Goal: Task Accomplishment & Management: Complete application form

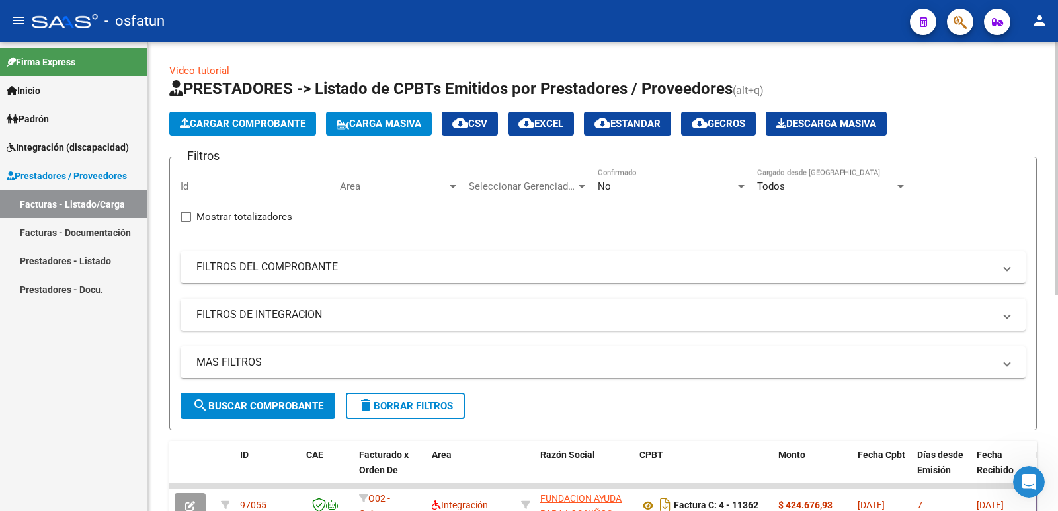
scroll to position [879, 0]
click at [248, 122] on span "Cargar Comprobante" at bounding box center [243, 124] width 126 height 12
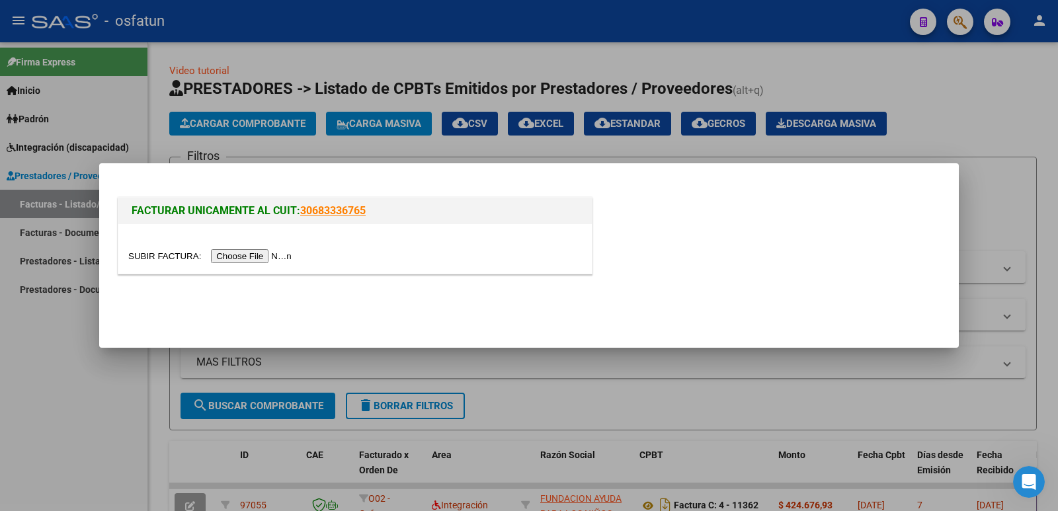
click at [241, 253] on input "file" at bounding box center [211, 256] width 167 height 14
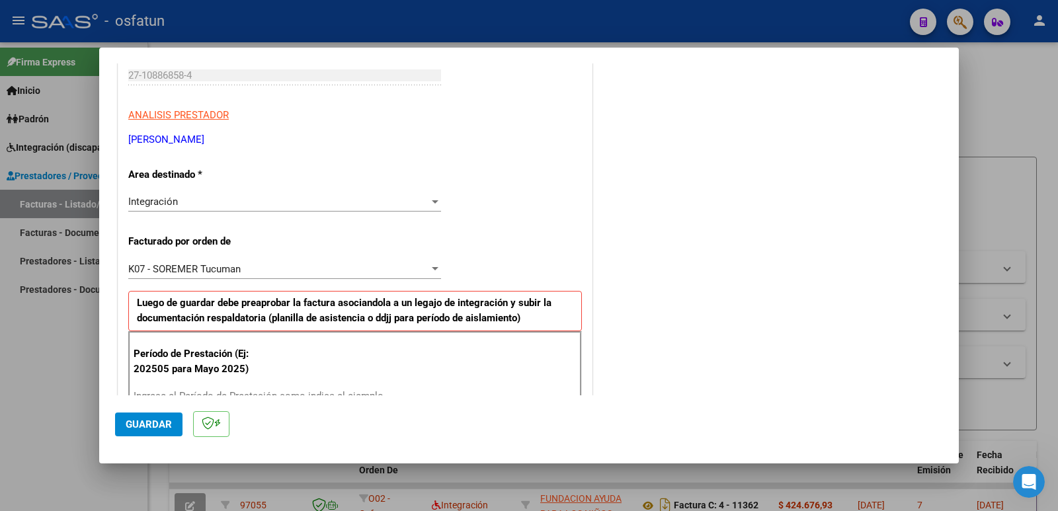
scroll to position [265, 0]
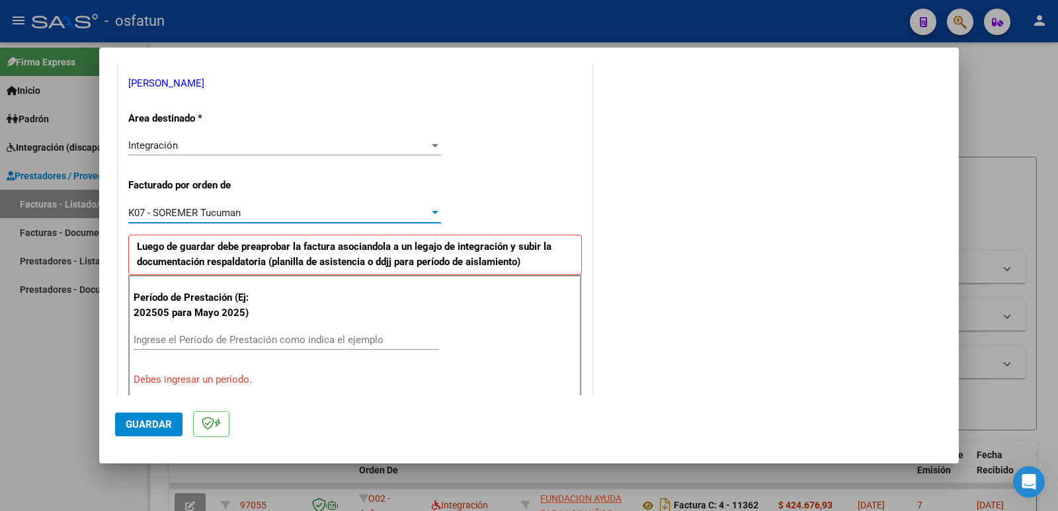
click at [243, 215] on div "K07 - SOREMER Tucuman" at bounding box center [278, 213] width 301 height 12
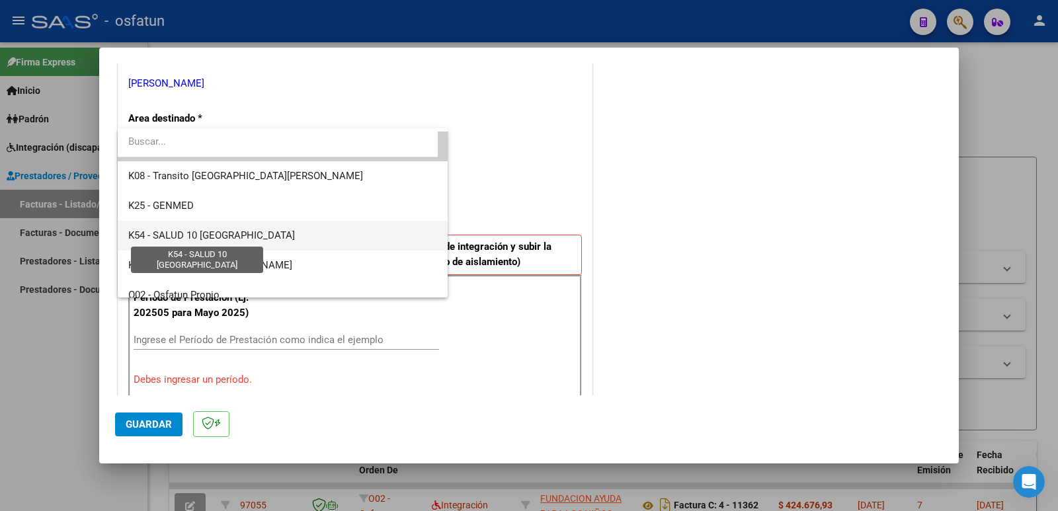
scroll to position [688, 0]
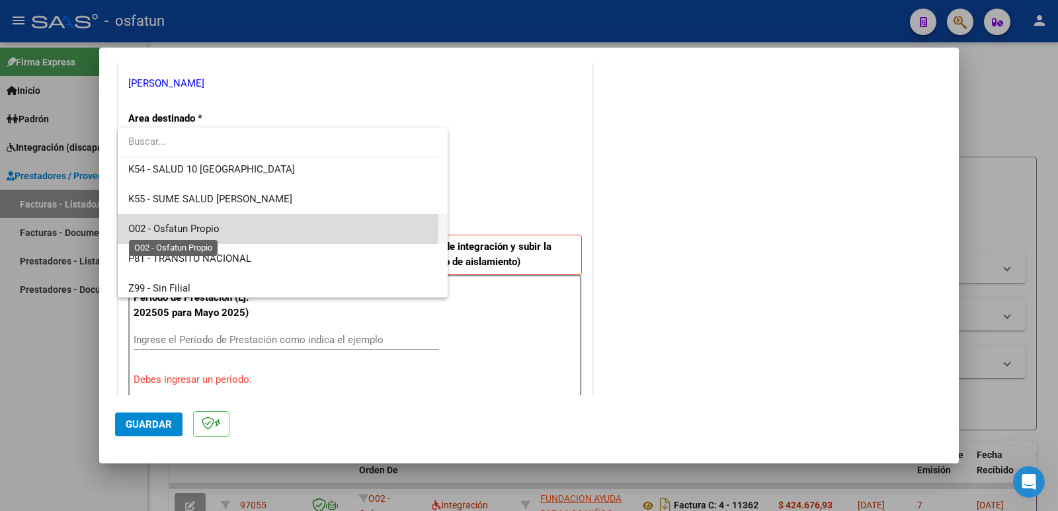
click at [197, 226] on span "O02 - Osfatun Propio" at bounding box center [173, 229] width 91 height 12
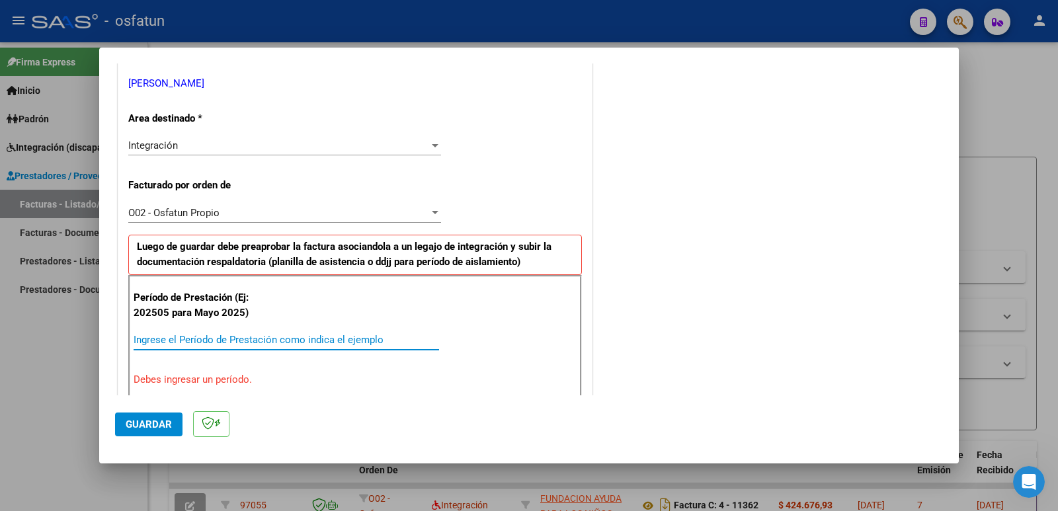
click at [167, 338] on input "Ingrese el Período de Prestación como indica el ejemplo" at bounding box center [287, 340] width 306 height 12
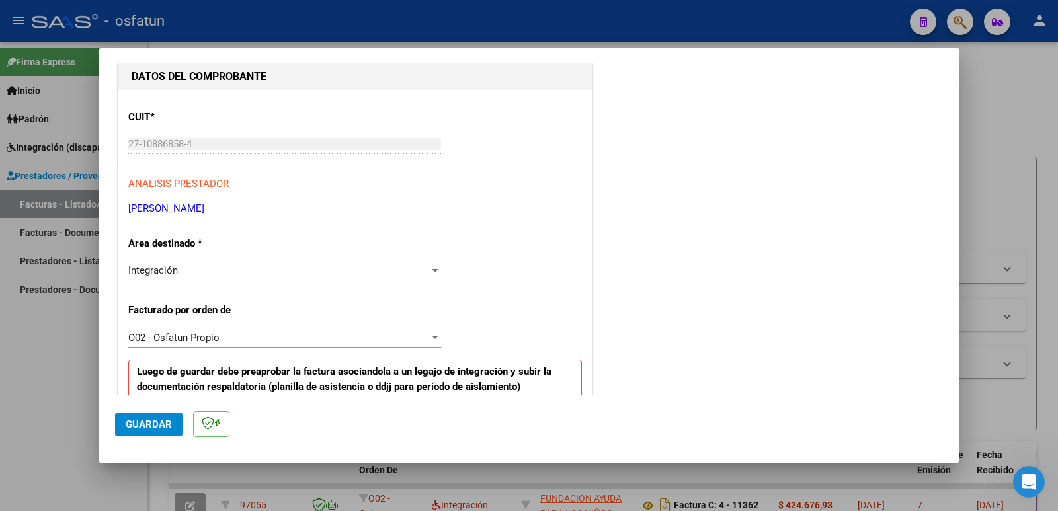
scroll to position [0, 0]
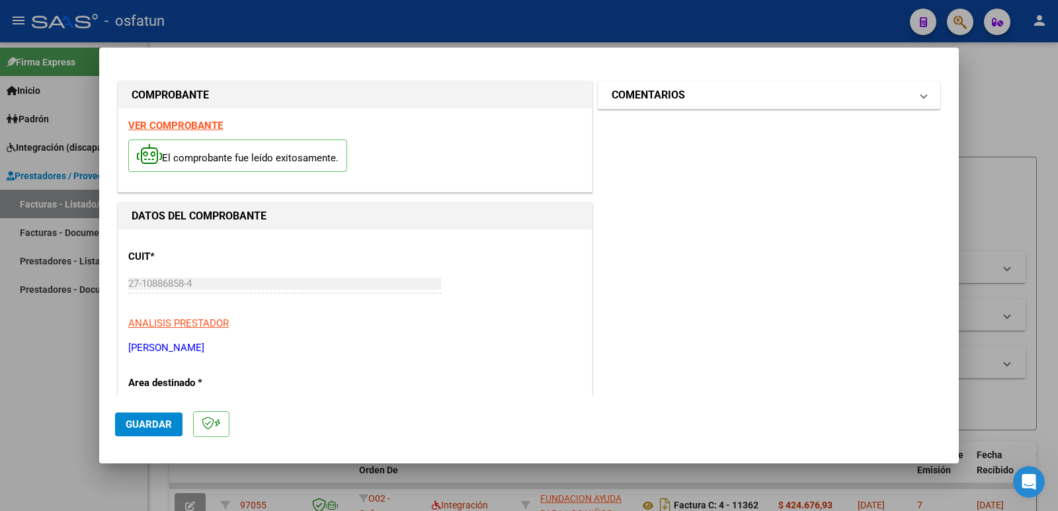
type input "202509"
click at [625, 99] on h1 "COMENTARIOS" at bounding box center [648, 95] width 73 height 16
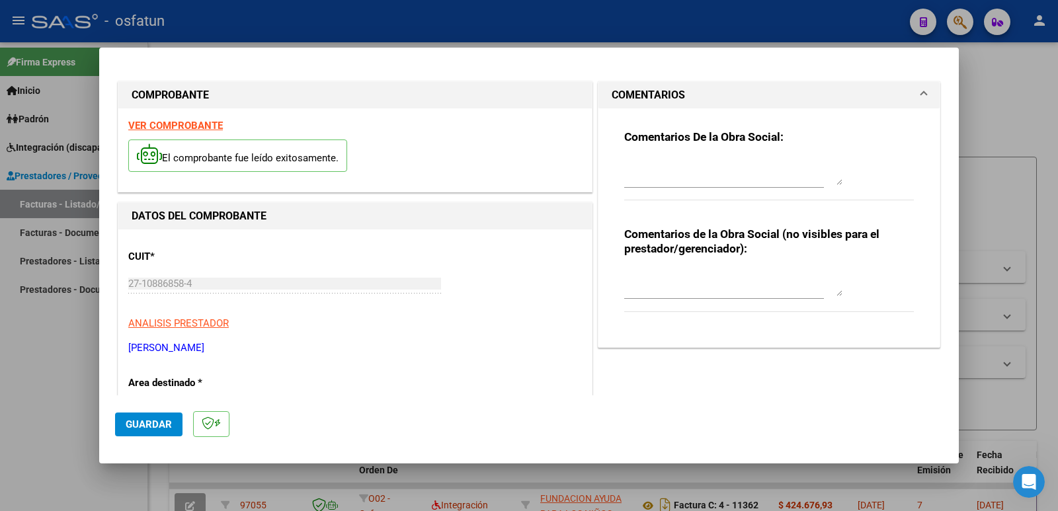
click at [647, 296] on textarea at bounding box center [733, 283] width 218 height 26
paste textarea "Fc Cargada por [PERSON_NAME]. [PERSON_NAME] / sin verificación de legajo"
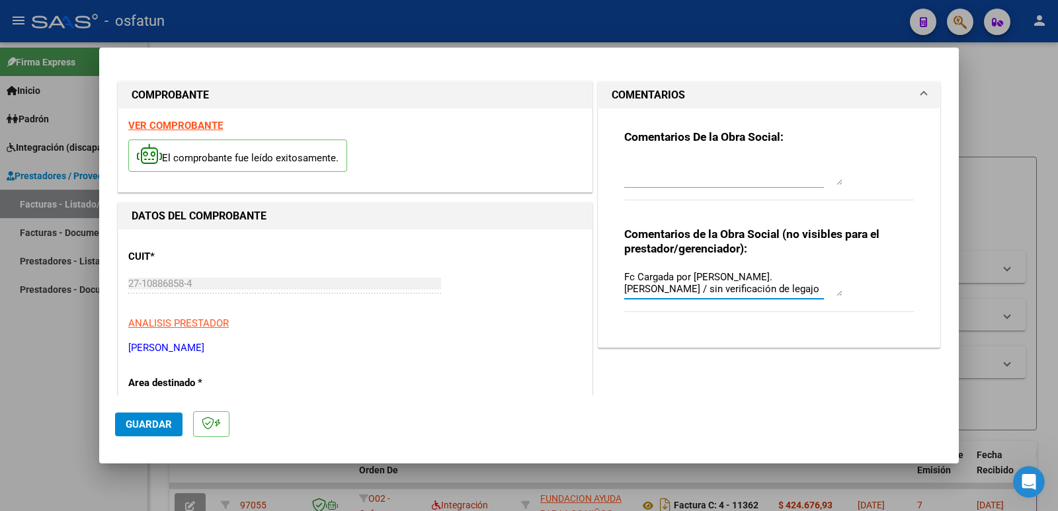
type textarea "Fc Cargada por [PERSON_NAME]. [PERSON_NAME] / sin verificación de legajo"
click at [134, 421] on span "Guardar" at bounding box center [149, 425] width 46 height 12
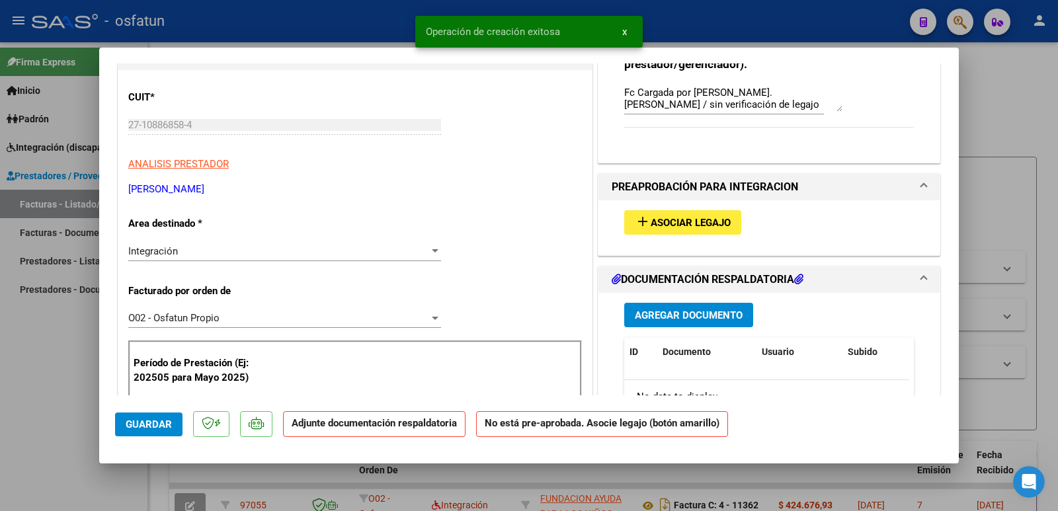
scroll to position [198, 0]
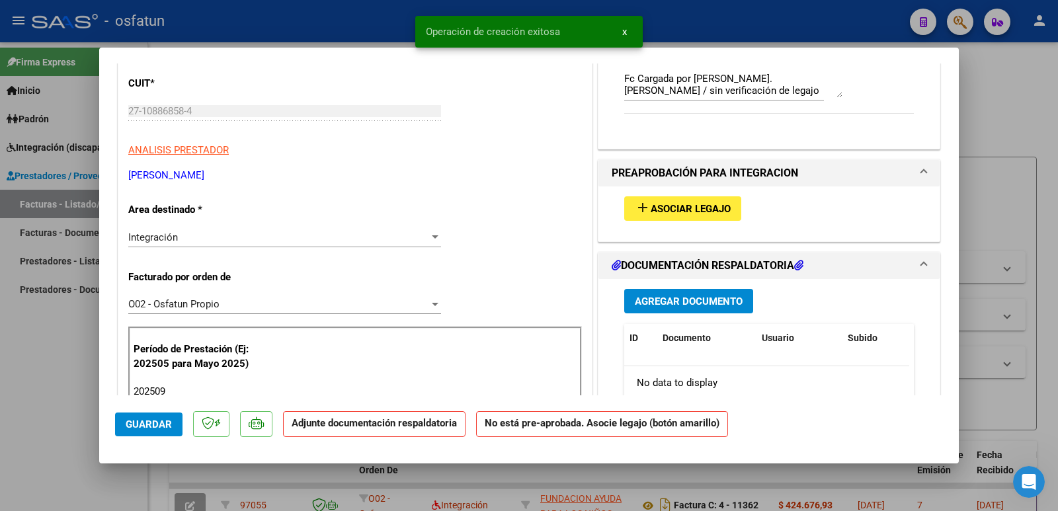
click at [692, 215] on span "Asociar Legajo" at bounding box center [691, 209] width 80 height 12
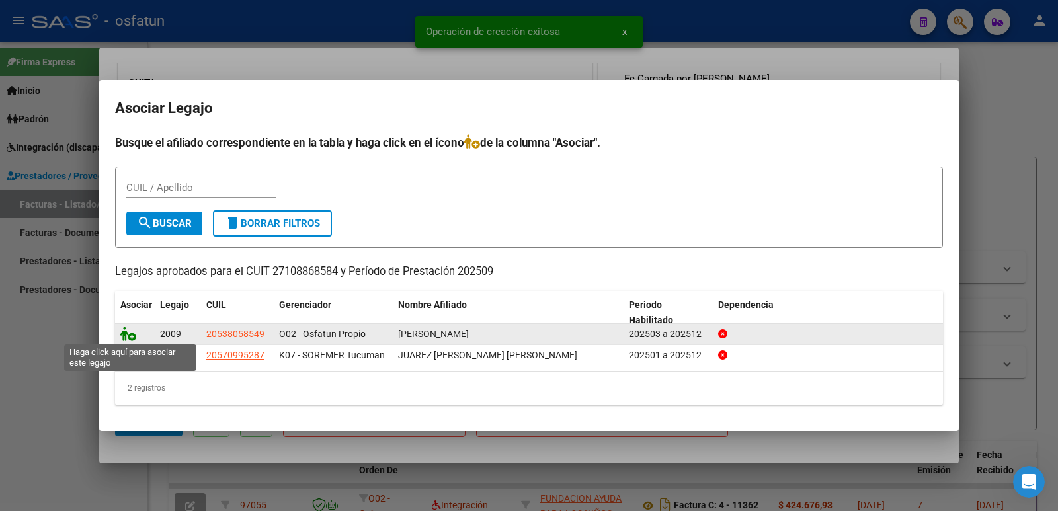
click at [131, 337] on icon at bounding box center [128, 334] width 16 height 15
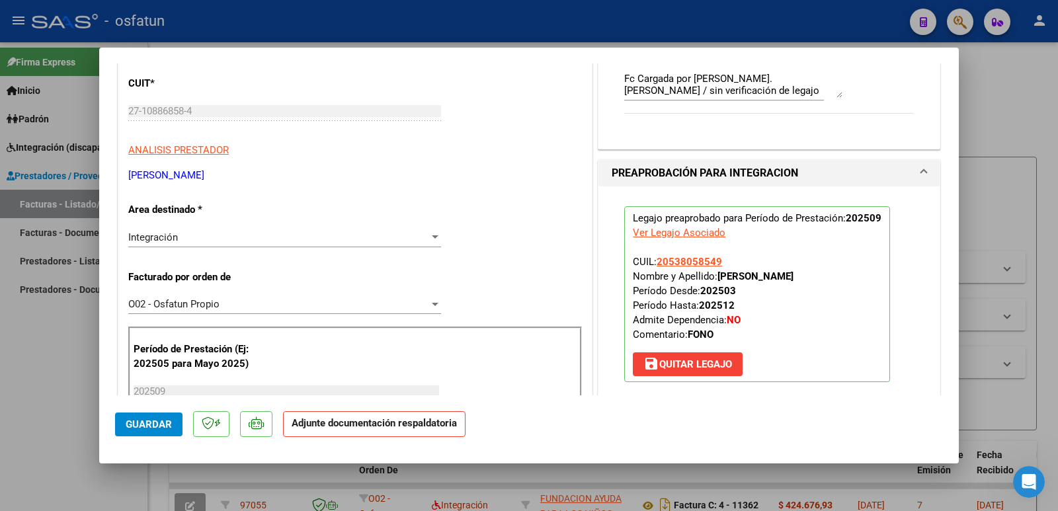
scroll to position [397, 0]
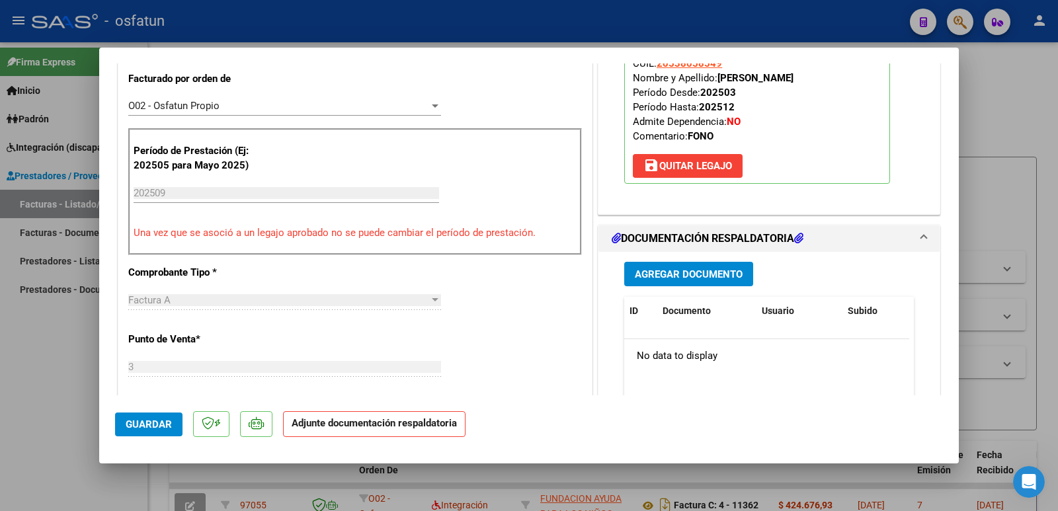
click at [675, 276] on span "Agregar Documento" at bounding box center [689, 275] width 108 height 12
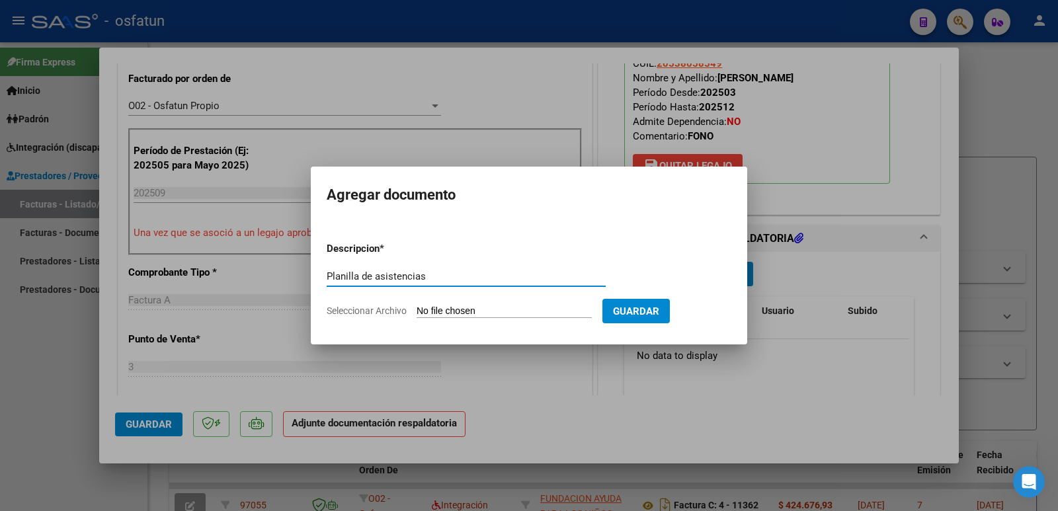
type input "Planilla de asistencias"
click at [515, 307] on input "Seleccionar Archivo" at bounding box center [504, 312] width 175 height 13
type input "C:\fakepath\PA Sept.pdf"
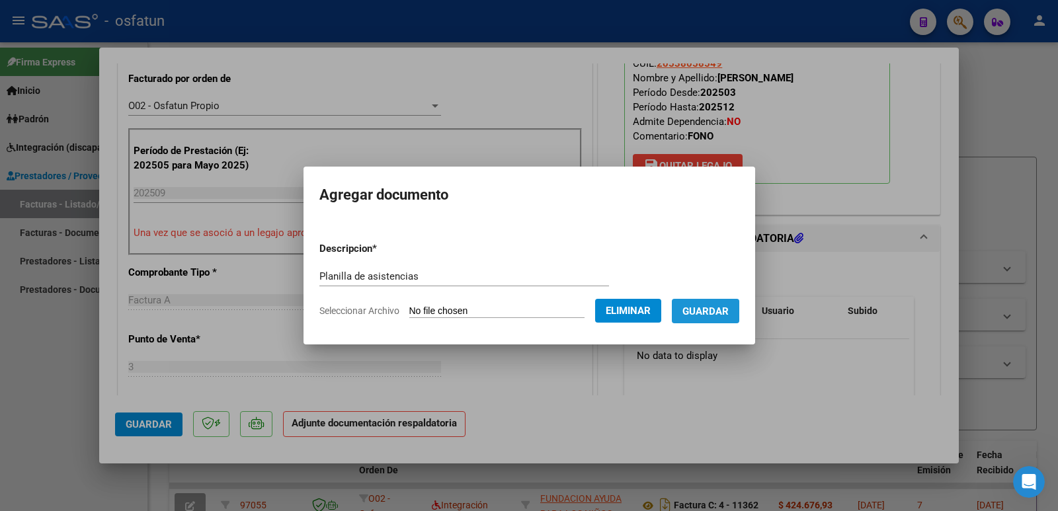
click at [729, 309] on span "Guardar" at bounding box center [706, 312] width 46 height 12
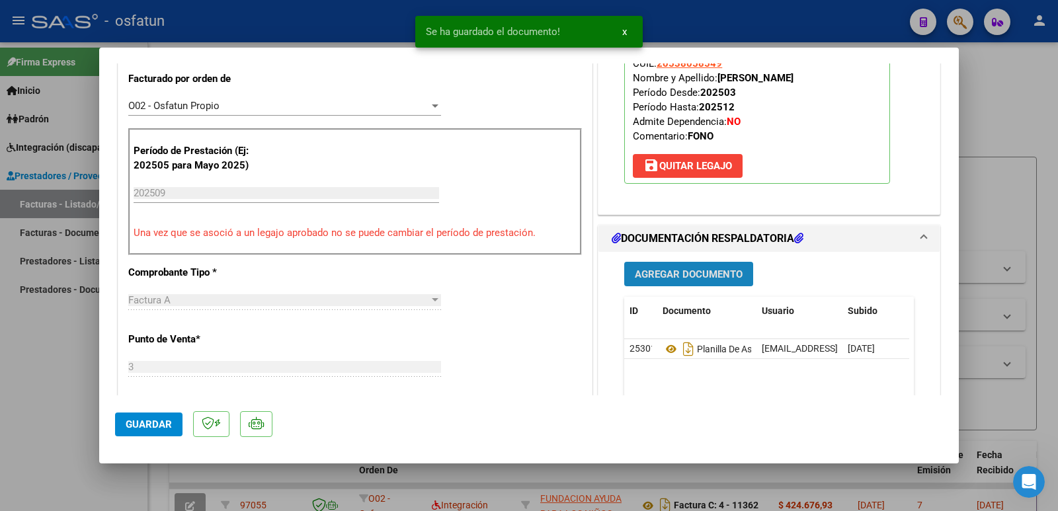
click at [685, 272] on span "Agregar Documento" at bounding box center [689, 275] width 108 height 12
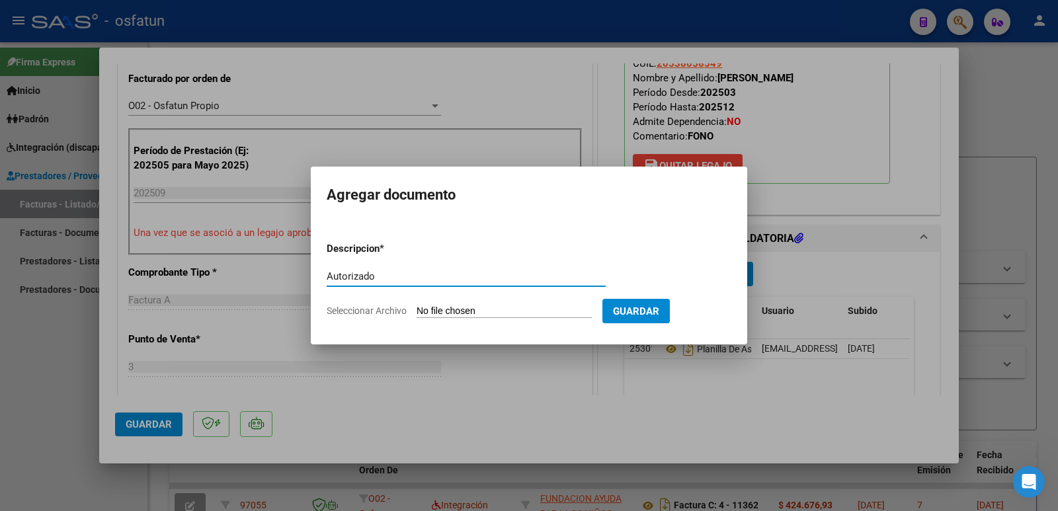
type input "Autorizado"
click at [435, 312] on input "Seleccionar Archivo" at bounding box center [504, 312] width 175 height 13
type input "C:\fakepath\Autorizacion 2025 FONO.pdf"
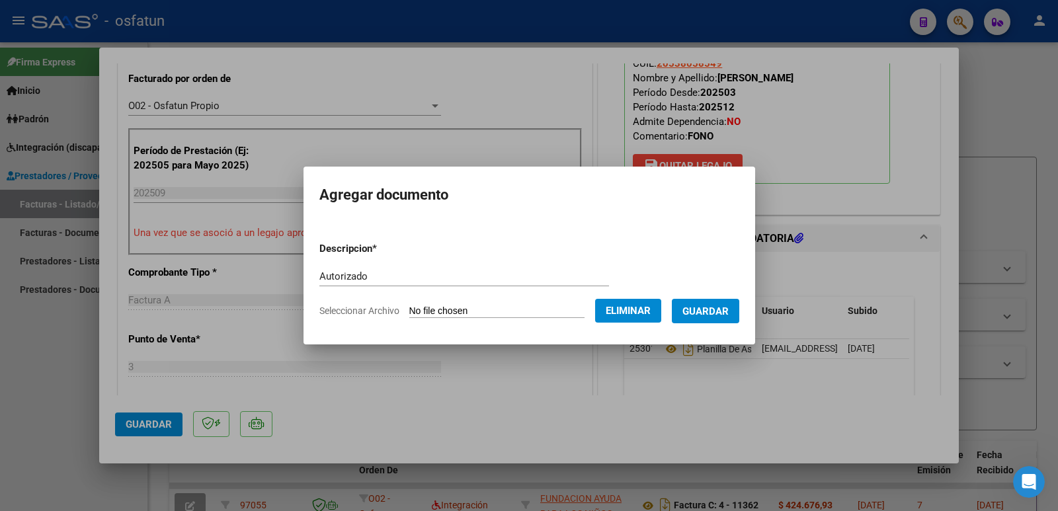
click at [718, 313] on span "Guardar" at bounding box center [706, 312] width 46 height 12
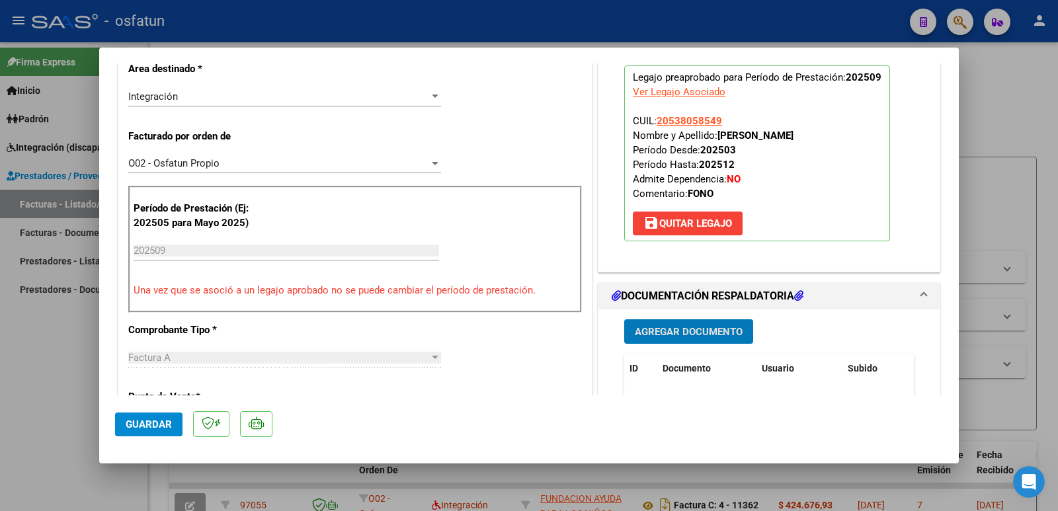
scroll to position [463, 0]
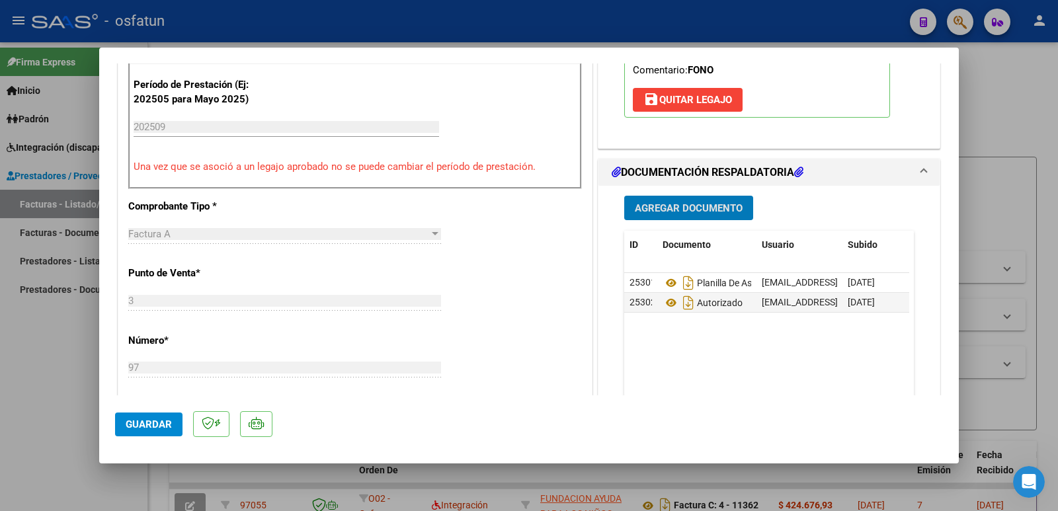
click at [146, 435] on button "Guardar" at bounding box center [148, 425] width 67 height 24
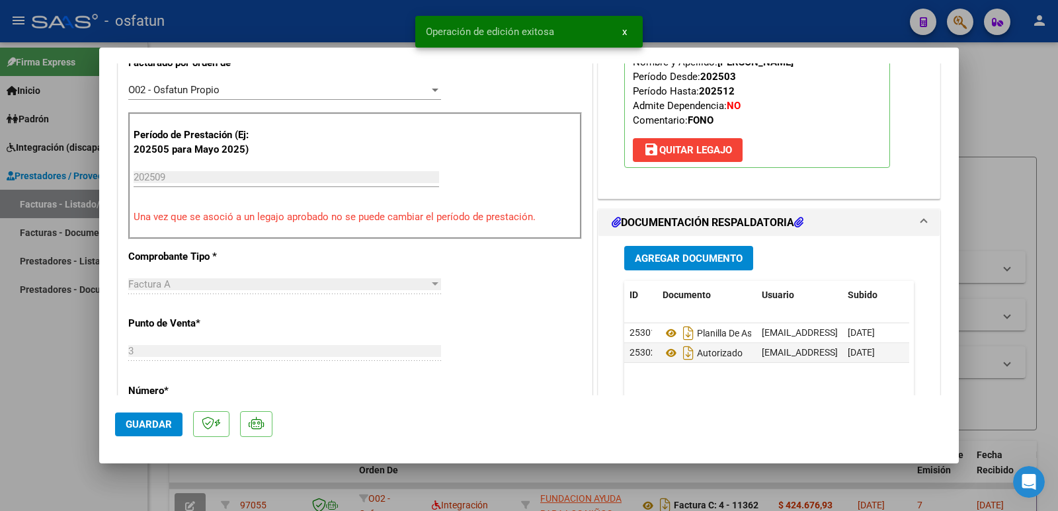
scroll to position [265, 0]
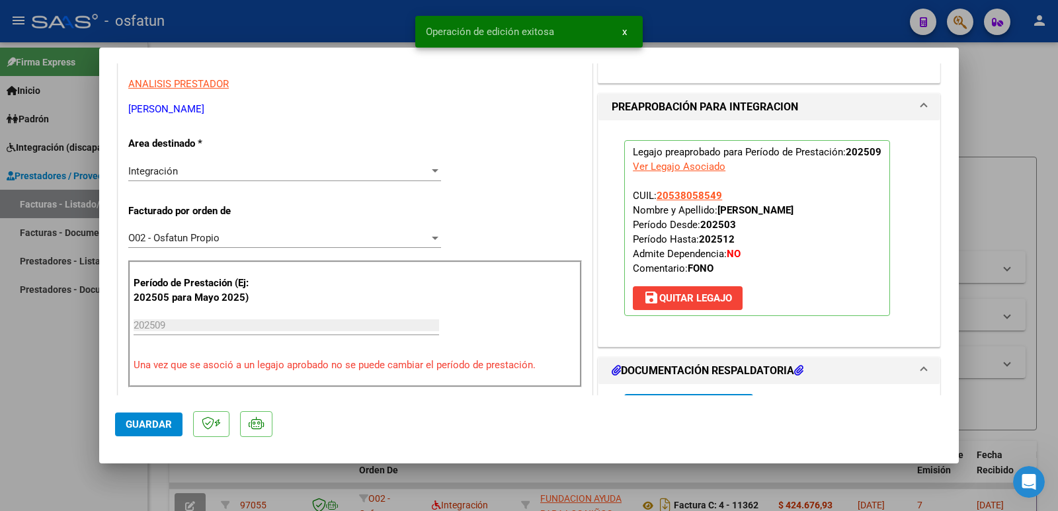
drag, startPoint x: 713, startPoint y: 209, endPoint x: 797, endPoint y: 211, distance: 84.0
click at [828, 209] on p "Legajo preaprobado para Período de Prestación: 202509 Ver Legajo Asociado CUIL:…" at bounding box center [757, 228] width 266 height 176
copy strong "[PERSON_NAME]"
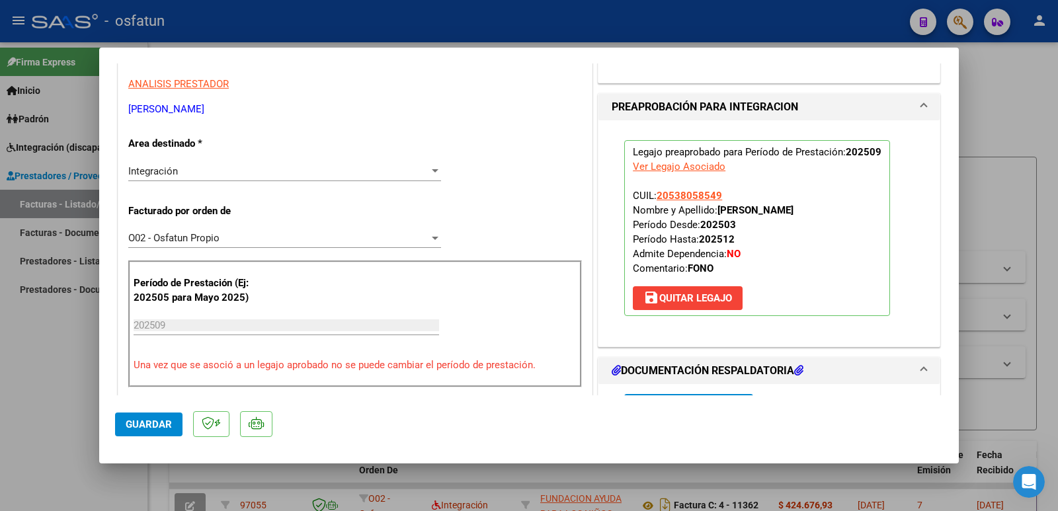
drag, startPoint x: 249, startPoint y: 111, endPoint x: 128, endPoint y: 116, distance: 121.8
copy p "[PERSON_NAME]"
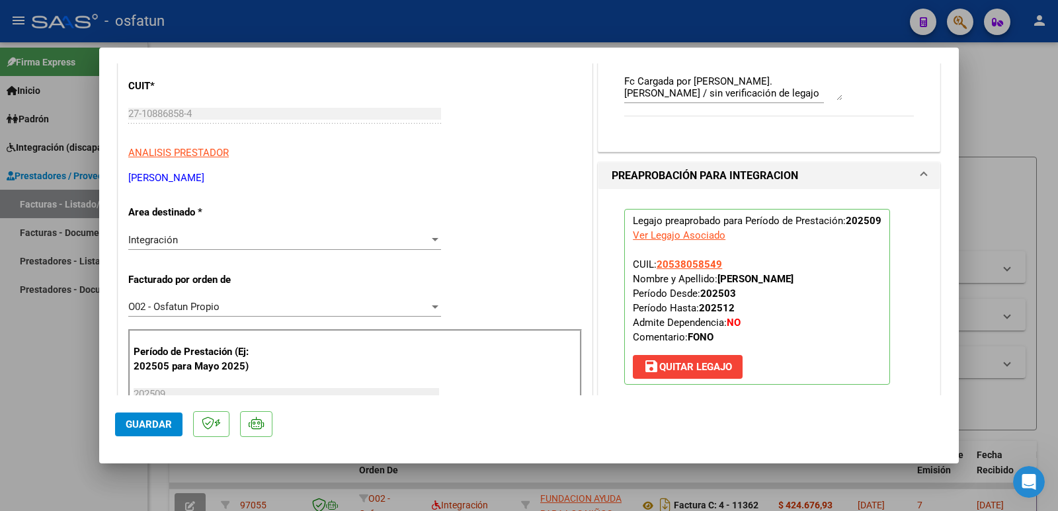
scroll to position [132, 0]
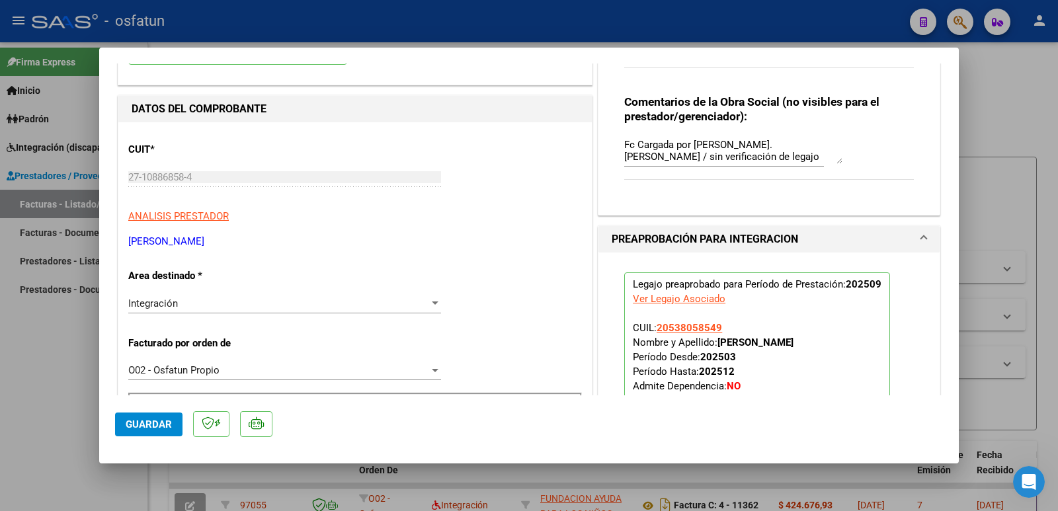
click at [149, 425] on span "Guardar" at bounding box center [149, 425] width 46 height 12
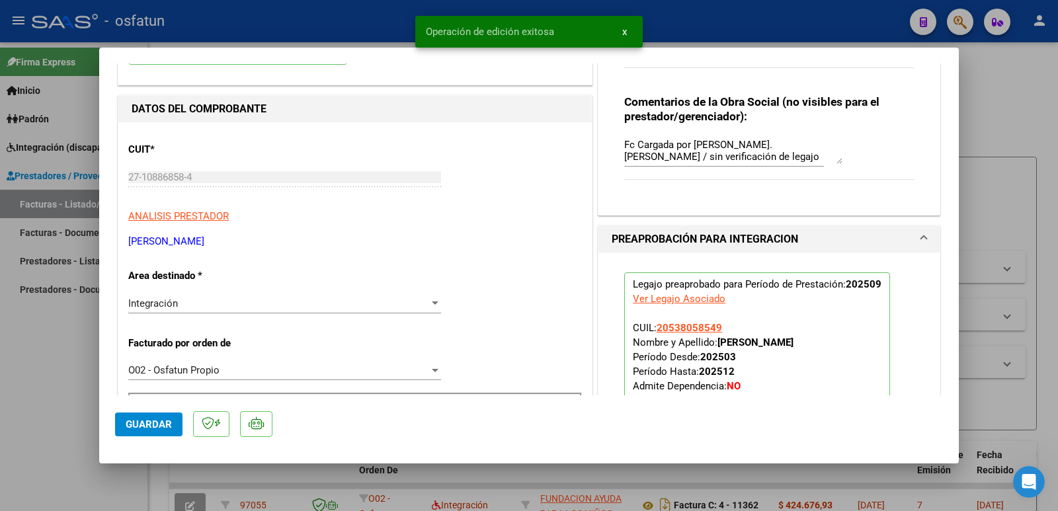
click at [34, 366] on div at bounding box center [529, 255] width 1058 height 511
type input "$ 0,00"
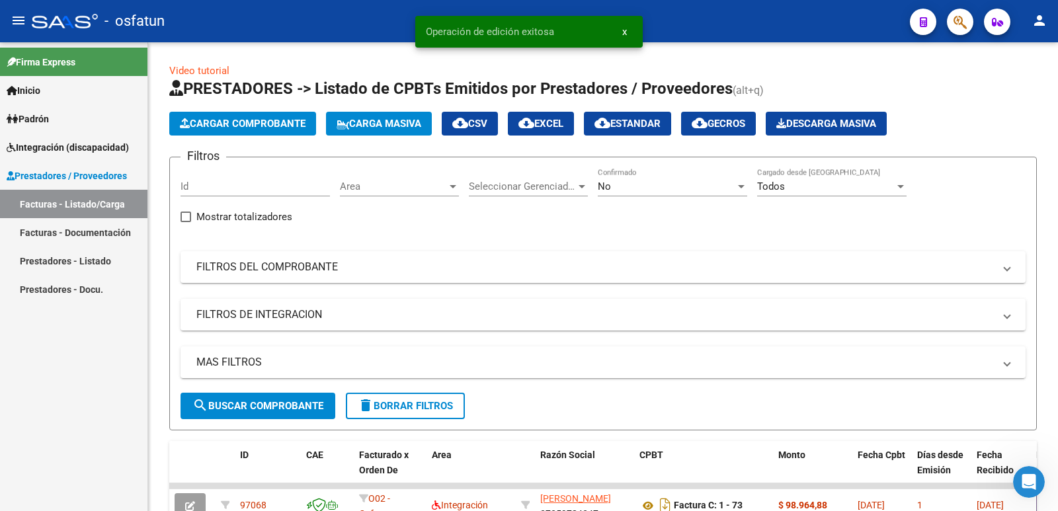
scroll to position [48, 0]
